Goal: Task Accomplishment & Management: Manage account settings

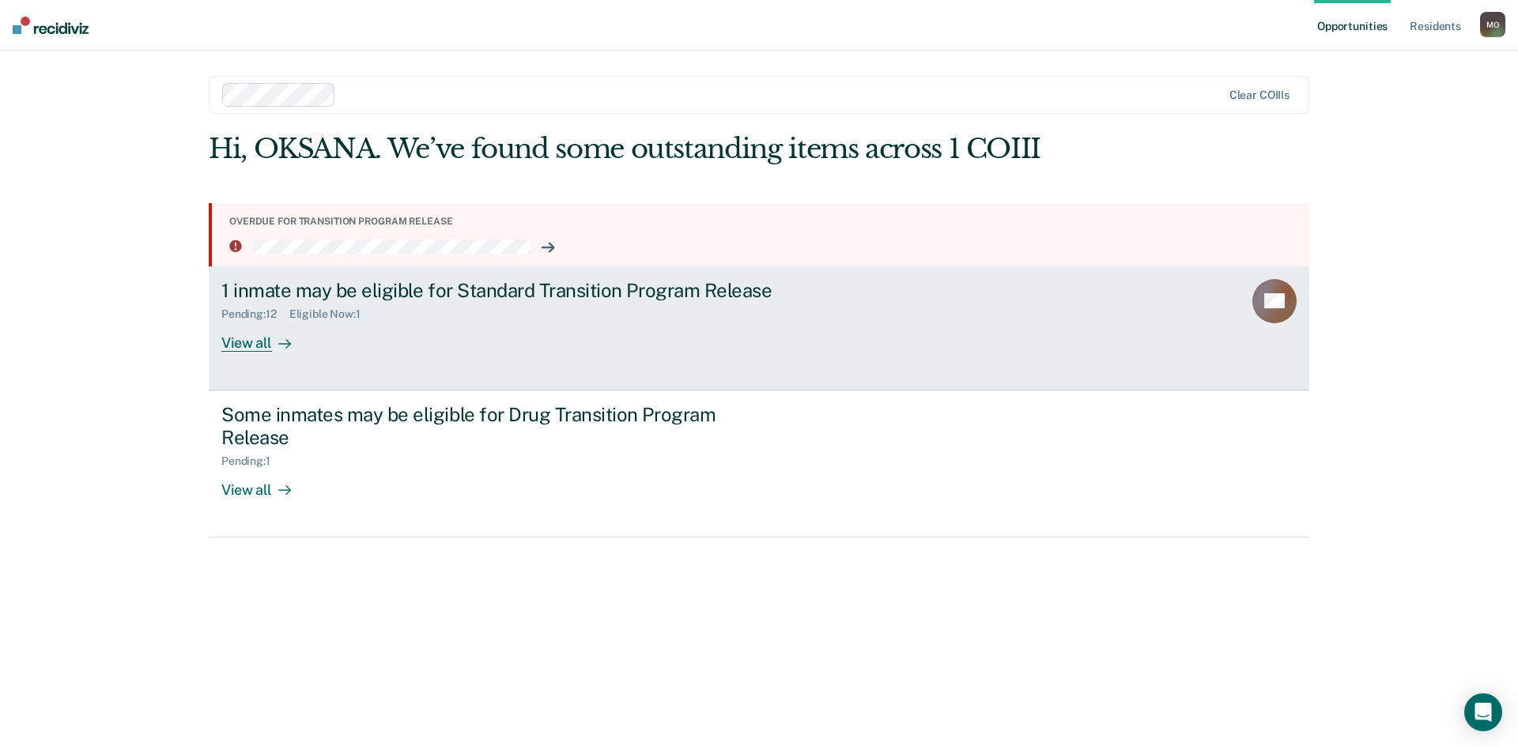
click at [259, 343] on div "View all" at bounding box center [265, 336] width 89 height 31
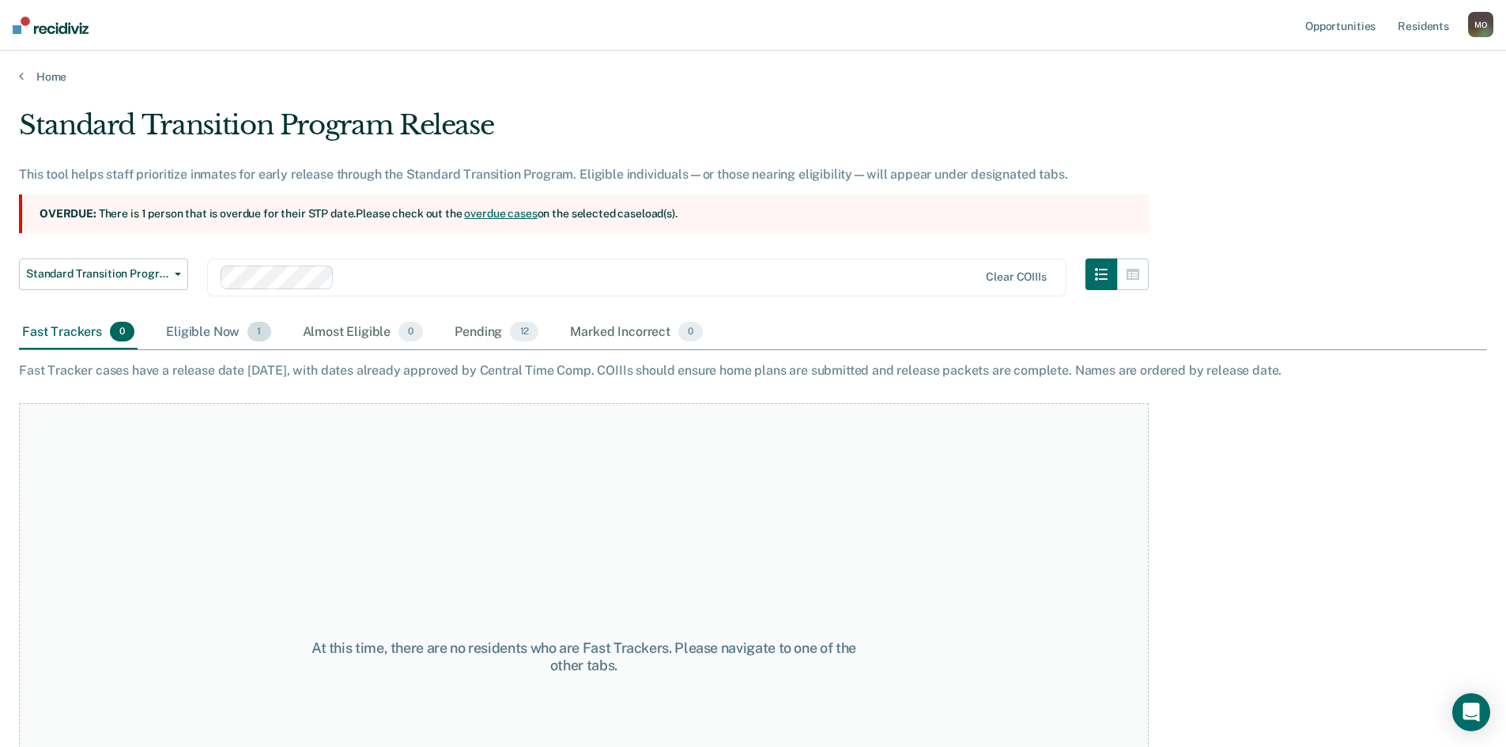
click at [197, 333] on div "Eligible Now 1" at bounding box center [218, 332] width 111 height 35
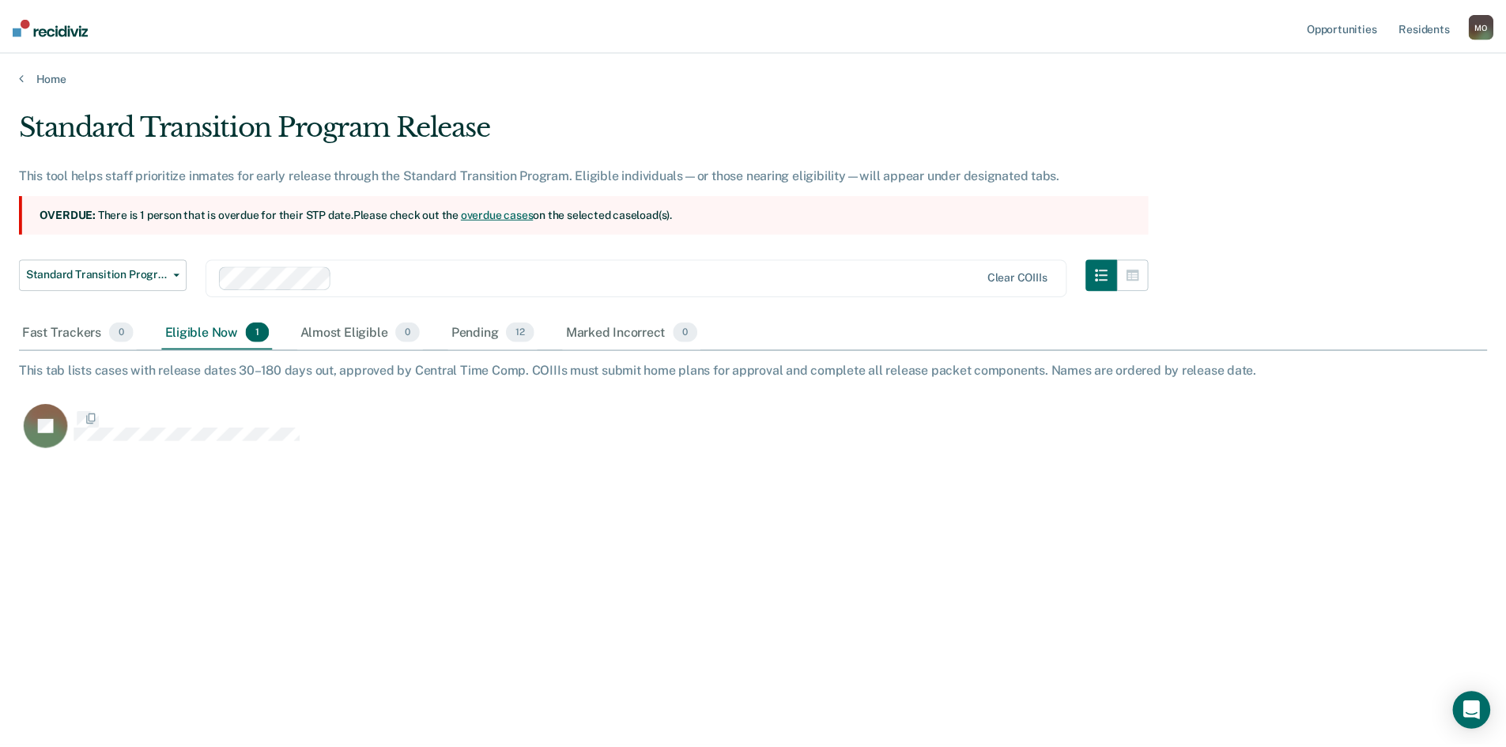
scroll to position [507, 1468]
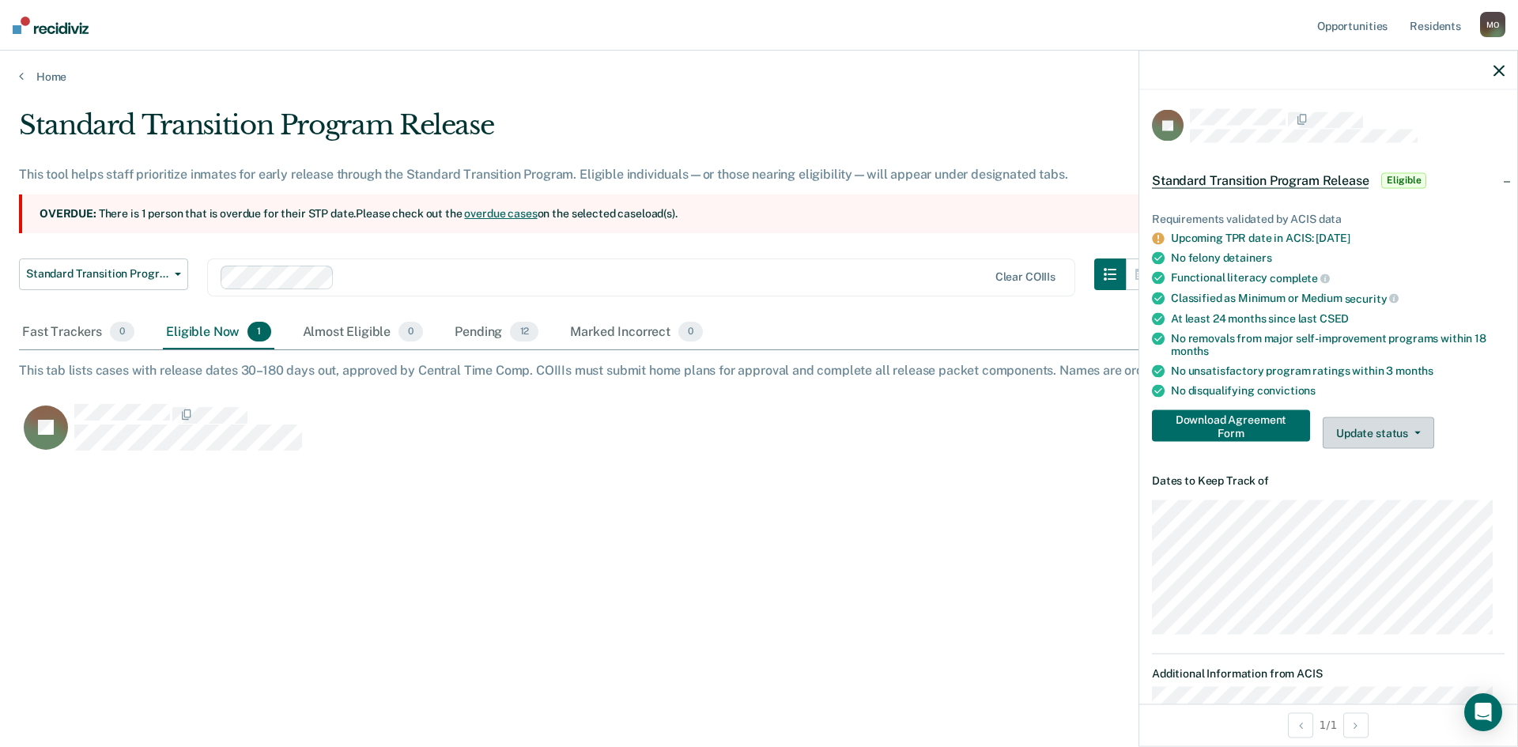
click at [1395, 431] on button "Update status" at bounding box center [1377, 433] width 111 height 32
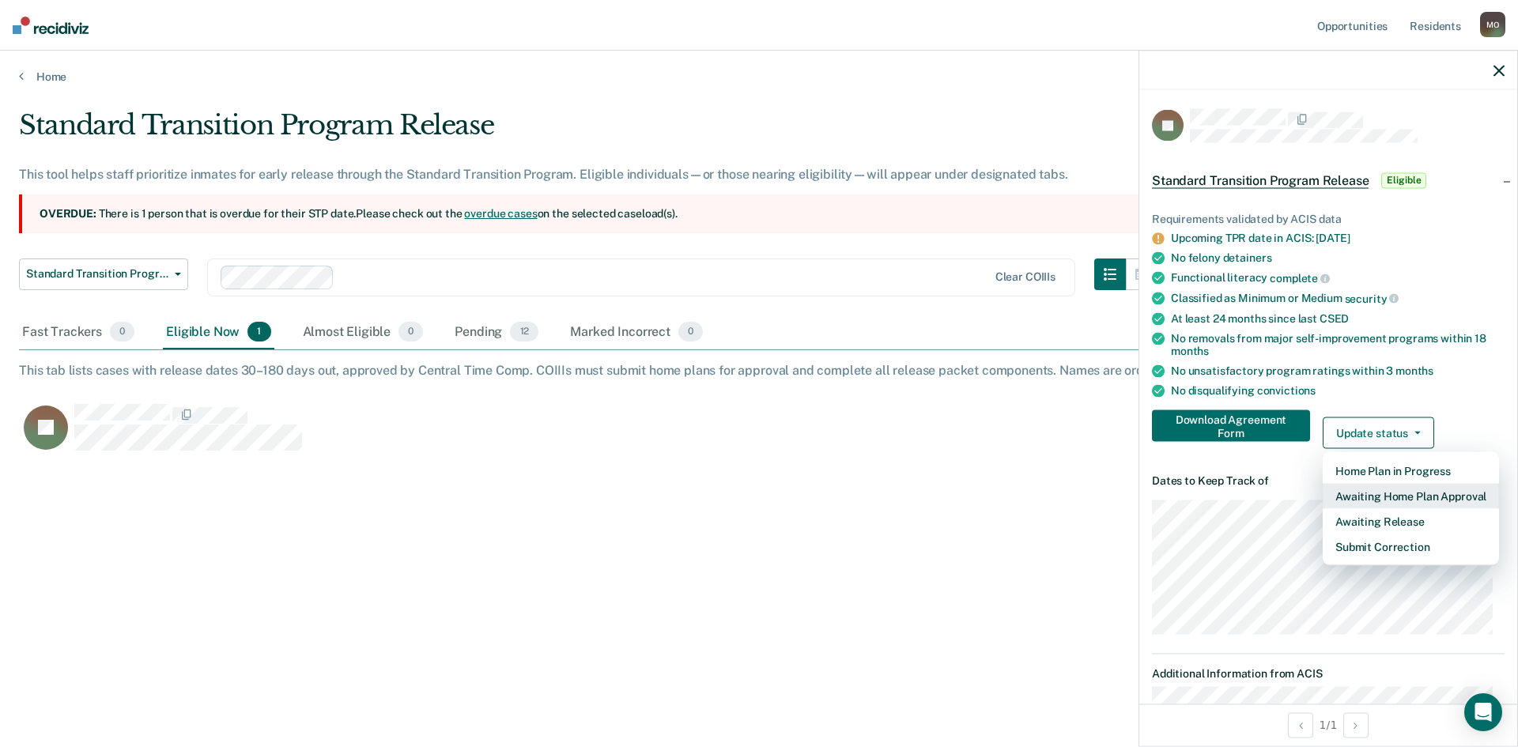
click at [1387, 495] on button "Awaiting Home Plan Approval" at bounding box center [1410, 496] width 176 height 25
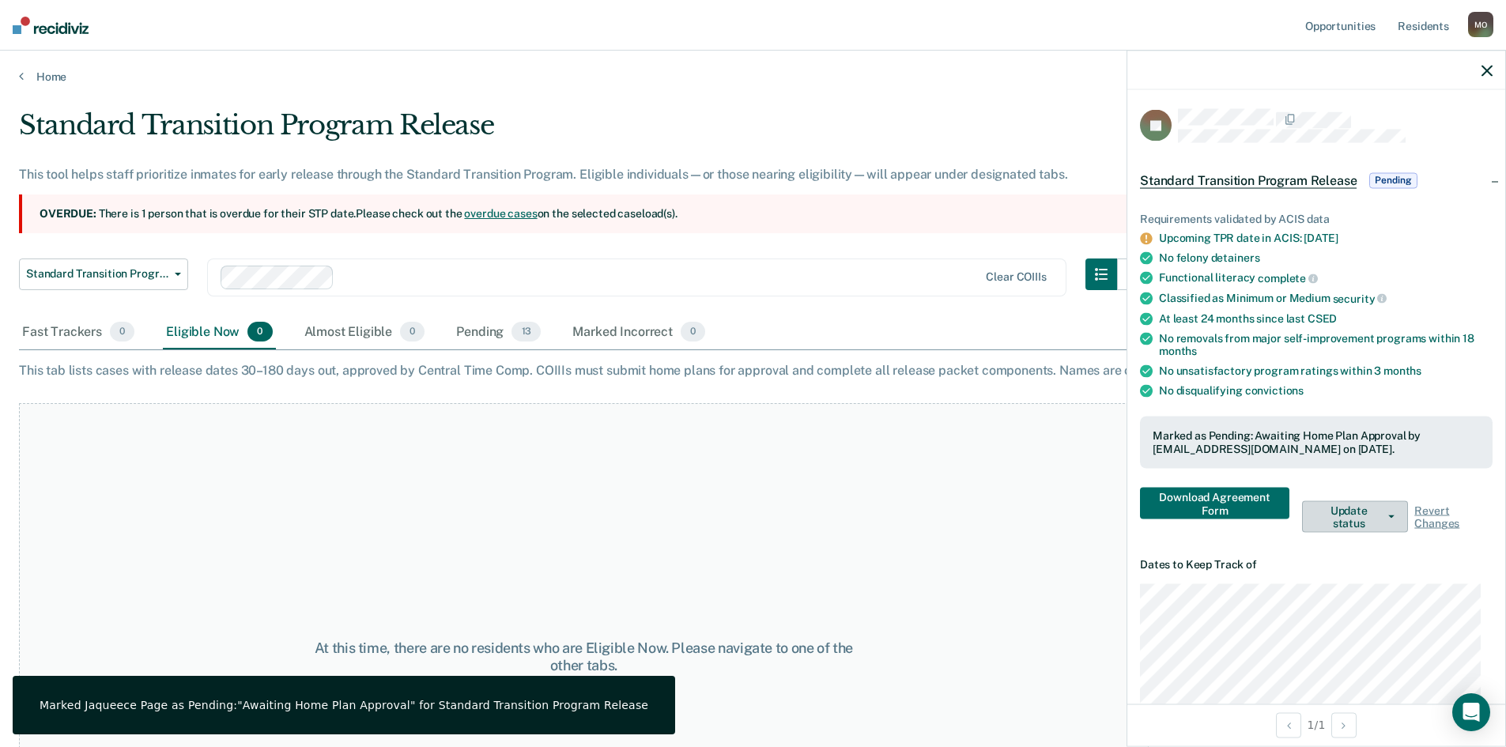
click at [1389, 511] on button "Update status" at bounding box center [1355, 517] width 106 height 32
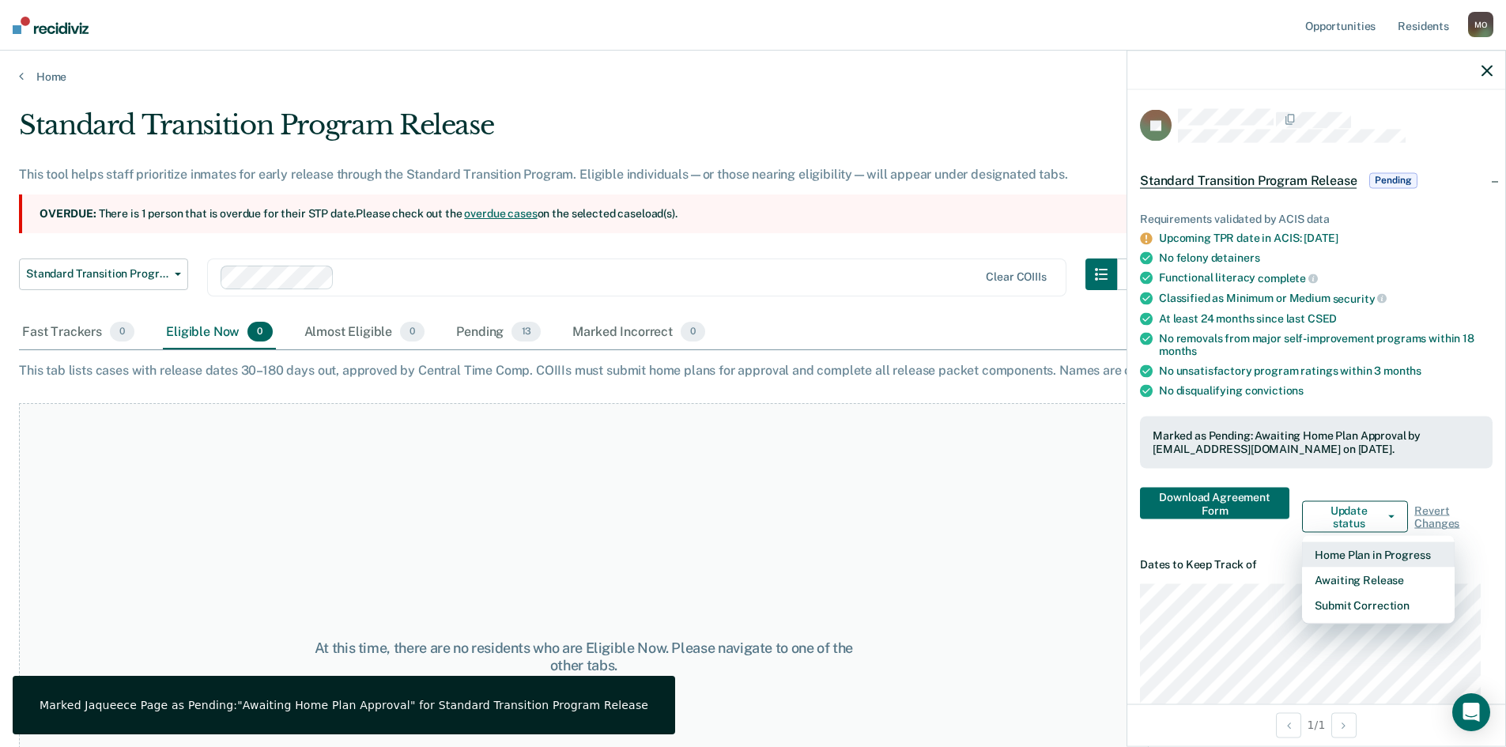
click at [1394, 554] on button "Home Plan in Progress" at bounding box center [1378, 554] width 153 height 25
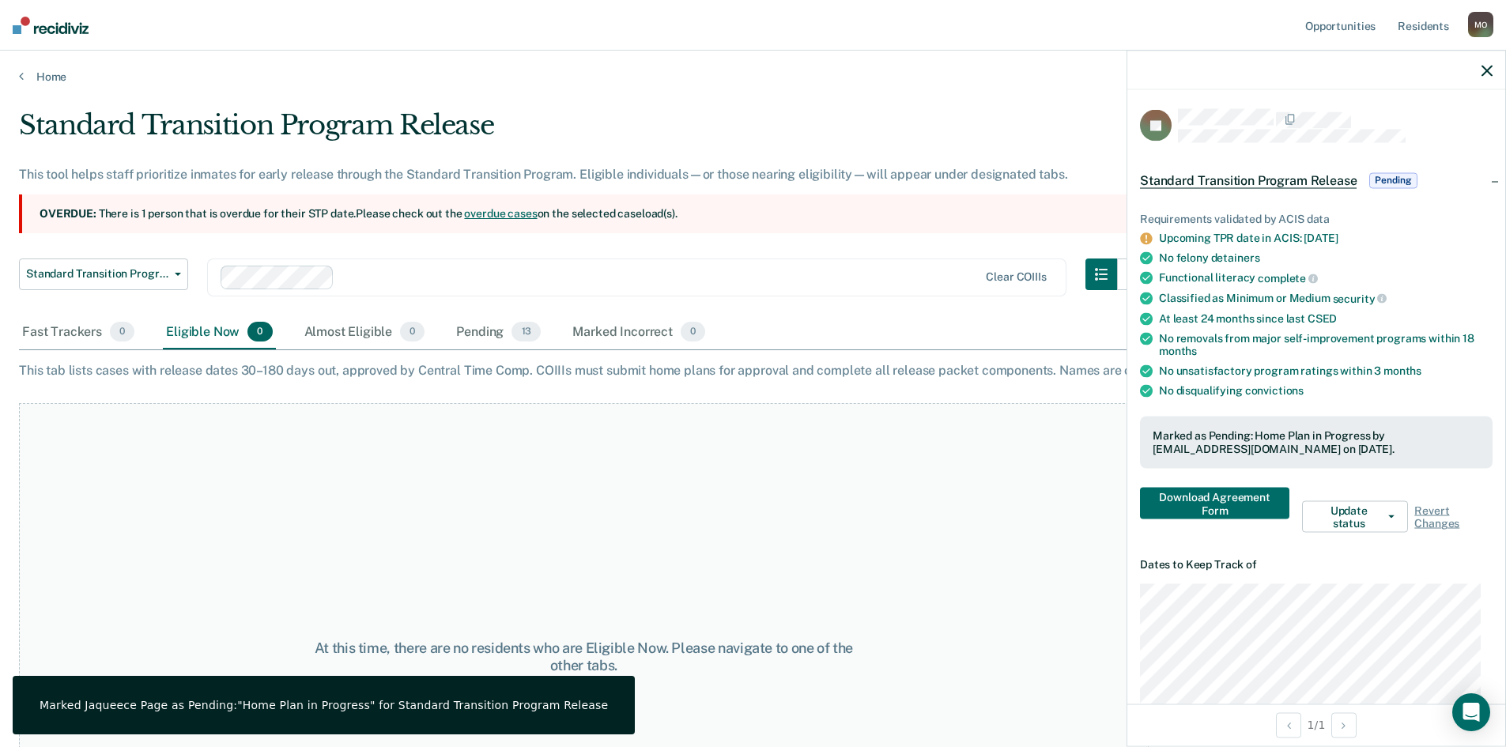
click at [895, 517] on div "At this time, there are no residents who are Eligible Now. Please navigate to o…" at bounding box center [583, 656] width 1129 height 507
click at [1484, 69] on icon "button" at bounding box center [1486, 70] width 11 height 11
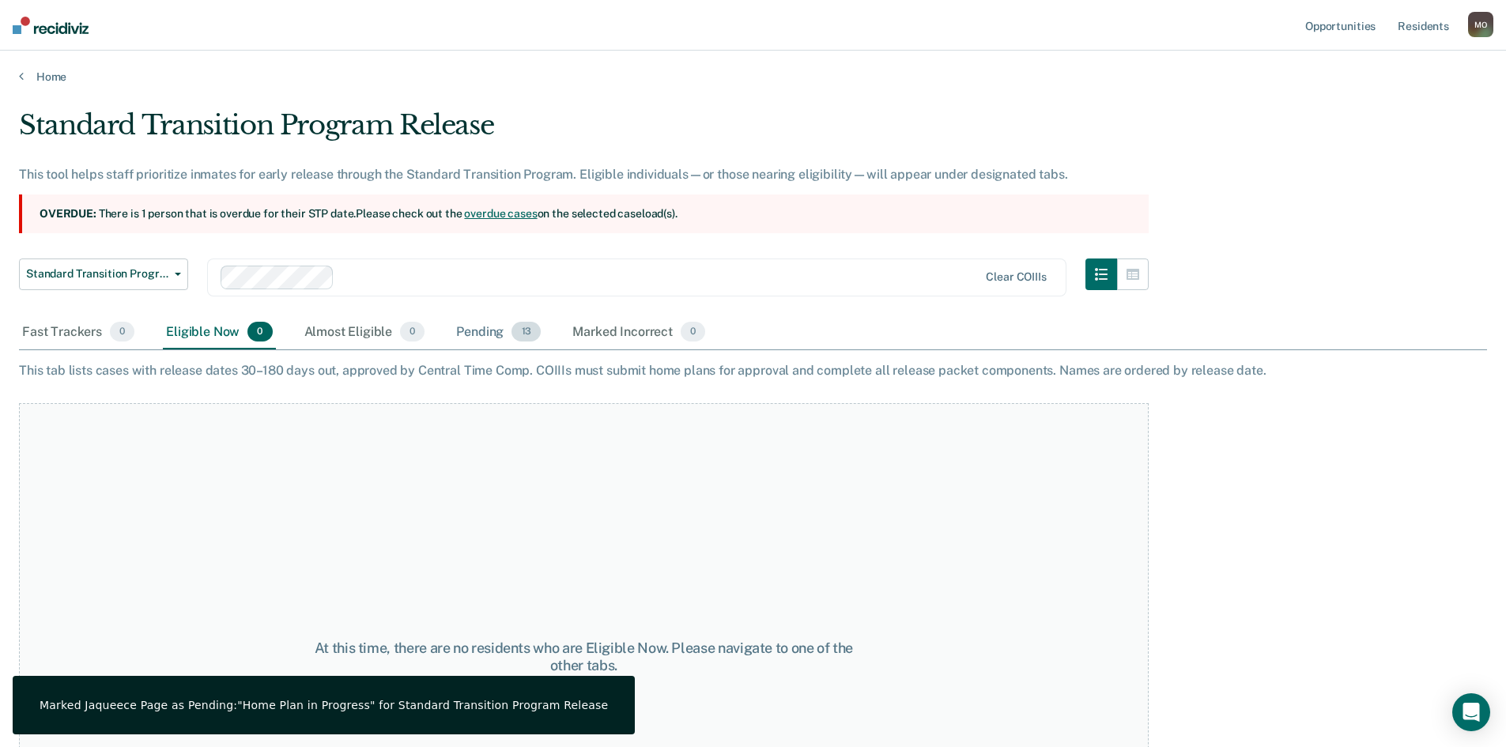
click at [470, 334] on div "Pending 13" at bounding box center [498, 332] width 91 height 35
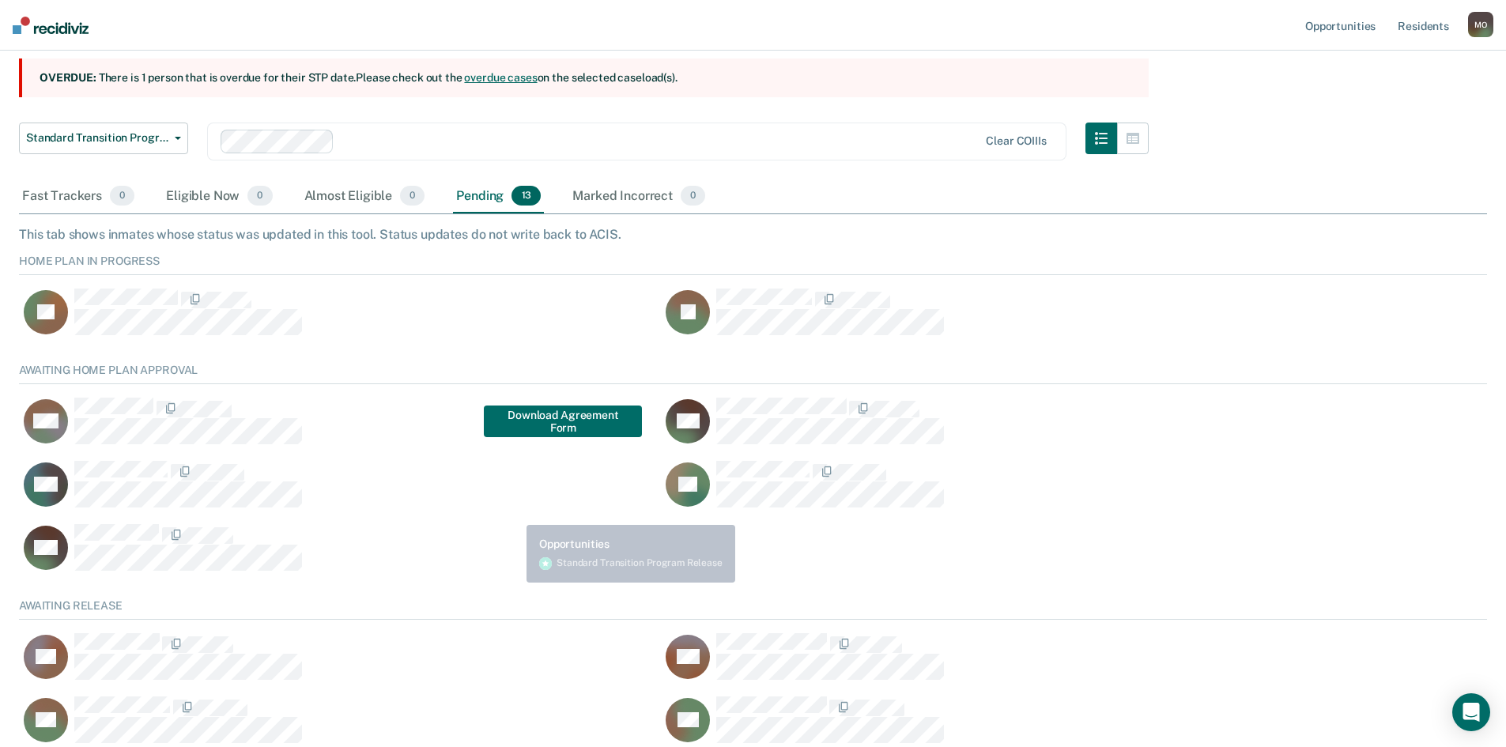
scroll to position [158, 0]
